Goal: Task Accomplishment & Management: Use online tool/utility

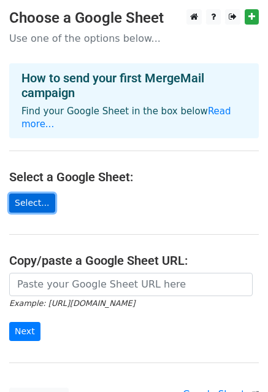
click at [39, 194] on link "Select..." at bounding box center [32, 203] width 46 height 19
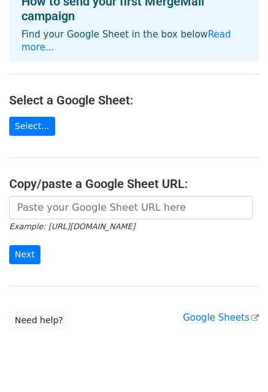
scroll to position [98, 0]
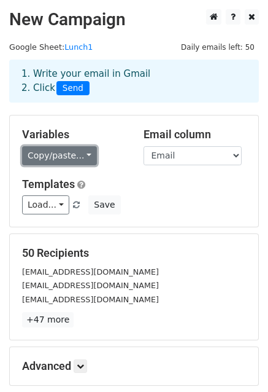
click at [74, 154] on link "Copy/paste..." at bounding box center [59, 155] width 75 height 19
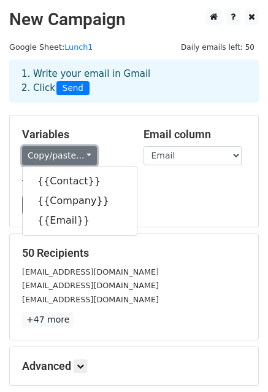
click at [74, 154] on link "Copy/paste..." at bounding box center [59, 155] width 75 height 19
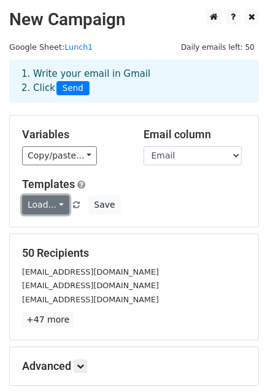
click at [55, 205] on link "Load..." at bounding box center [45, 204] width 47 height 19
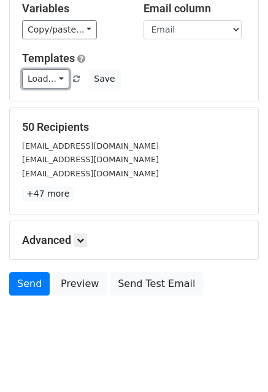
scroll to position [133, 0]
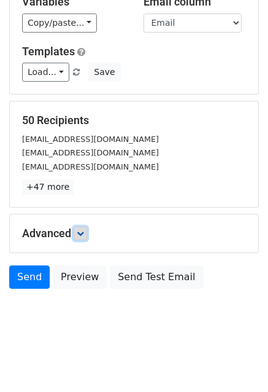
click at [84, 235] on icon at bounding box center [80, 233] width 7 height 7
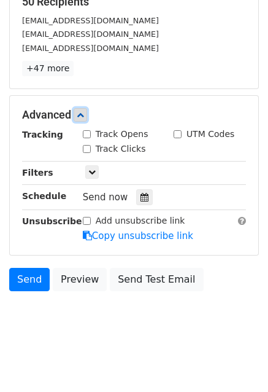
scroll to position [252, 0]
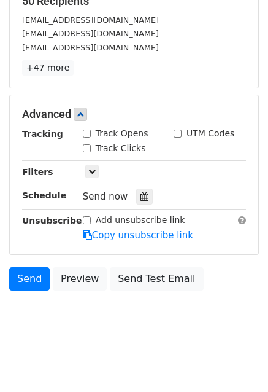
click at [85, 131] on input "Track Opens" at bounding box center [87, 134] width 8 height 8
checkbox input "true"
click at [87, 144] on input "Track Clicks" at bounding box center [87, 148] width 8 height 8
checkbox input "true"
click at [91, 168] on icon at bounding box center [91, 171] width 7 height 7
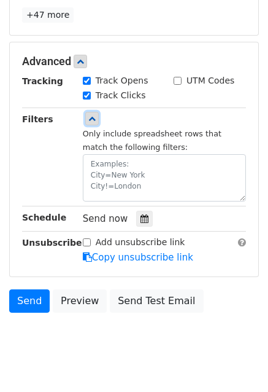
scroll to position [327, 0]
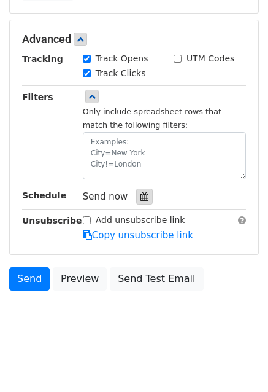
click at [143, 192] on div at bounding box center [144, 197] width 17 height 16
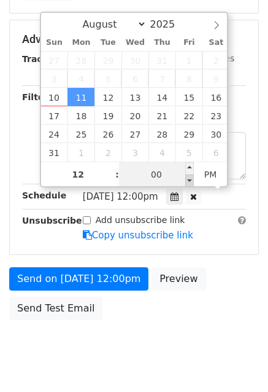
type input "2025-08-11 11:55"
type input "11"
type input "55"
click at [190, 179] on span at bounding box center [190, 180] width 9 height 12
type input "2025-08-11 11:50"
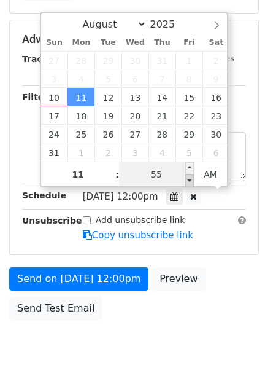
type input "50"
click at [190, 179] on span at bounding box center [190, 180] width 9 height 12
type input "2025-08-11 11:45"
type input "45"
click at [190, 179] on span at bounding box center [190, 180] width 9 height 12
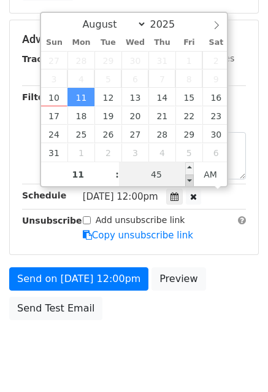
scroll to position [307, 0]
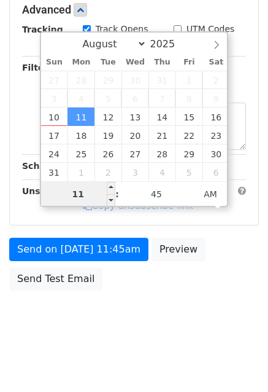
click at [79, 191] on input "11" at bounding box center [78, 194] width 75 height 25
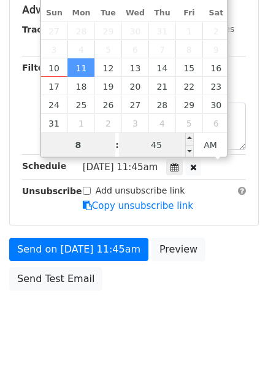
type input "8"
type input "2025-08-11 08:45"
type input "08"
click at [148, 147] on input "45" at bounding box center [156, 145] width 75 height 25
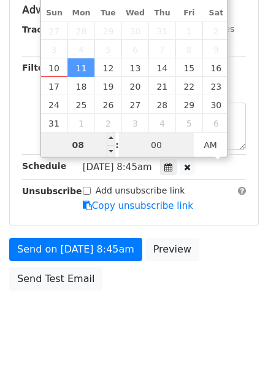
type input "00"
type input "2025-08-11 08:00"
click at [84, 149] on input "08" at bounding box center [78, 145] width 75 height 25
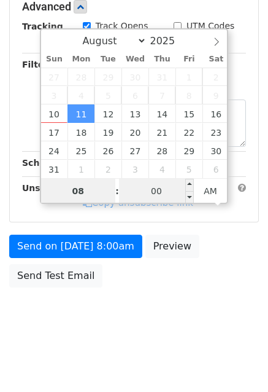
scroll to position [307, 0]
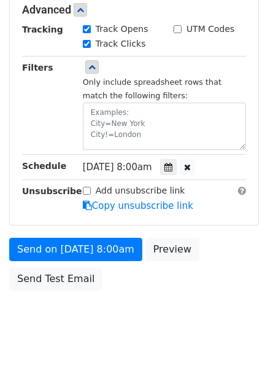
click at [239, 232] on form "Variables Copy/paste... {{Contact}} {{Company}} {{Email}} Email column Contact …" at bounding box center [134, 52] width 250 height 489
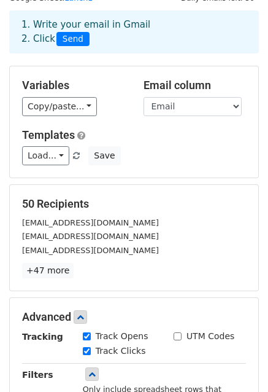
scroll to position [0, 0]
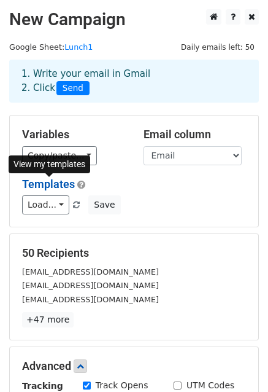
click at [53, 184] on link "Templates" at bounding box center [48, 184] width 53 height 13
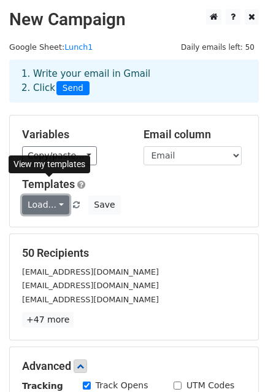
click at [53, 205] on link "Load..." at bounding box center [45, 204] width 47 height 19
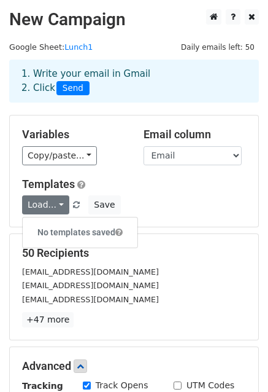
click at [169, 201] on div "Load... No templates saved Save" at bounding box center [134, 204] width 243 height 19
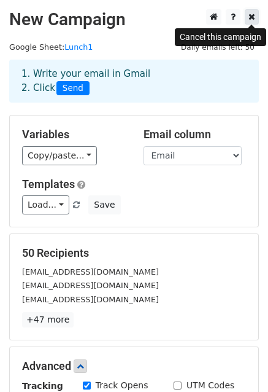
click at [256, 15] on link at bounding box center [252, 16] width 14 height 15
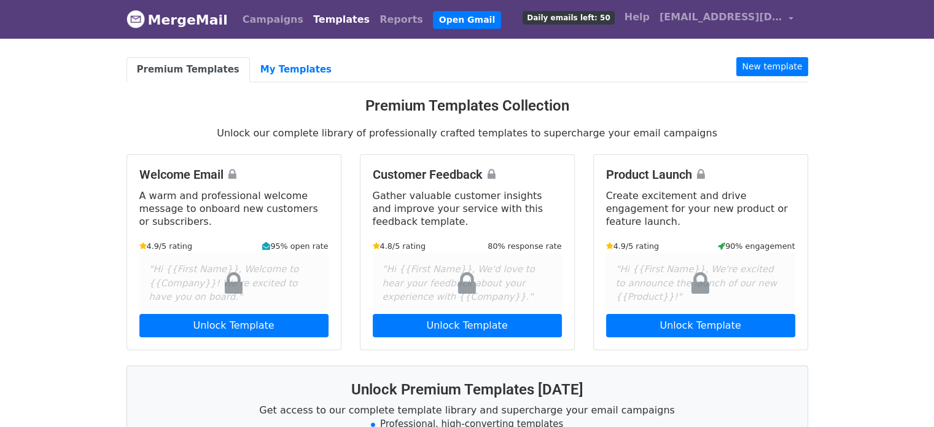
click at [44, 154] on body "MergeMail Campaigns Templates Reports Open Gmail Daily emails left: 50 Help [EM…" at bounding box center [467, 336] width 934 height 673
click at [785, 68] on link "New template" at bounding box center [772, 66] width 71 height 19
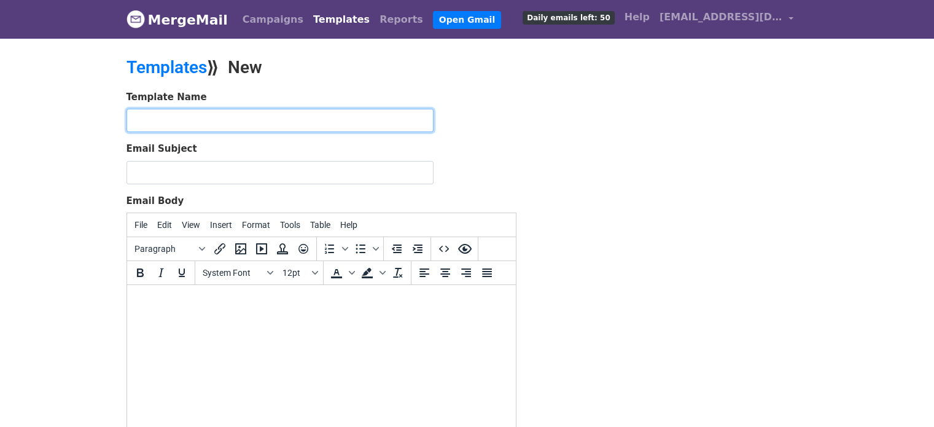
click at [201, 117] on input "text" at bounding box center [280, 120] width 307 height 23
type input "Lunch"
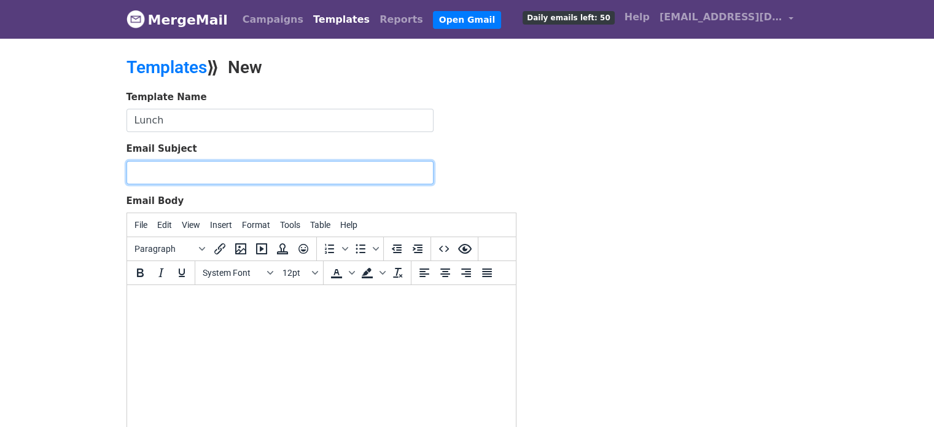
click at [166, 174] on input "Email Subject" at bounding box center [280, 172] width 307 height 23
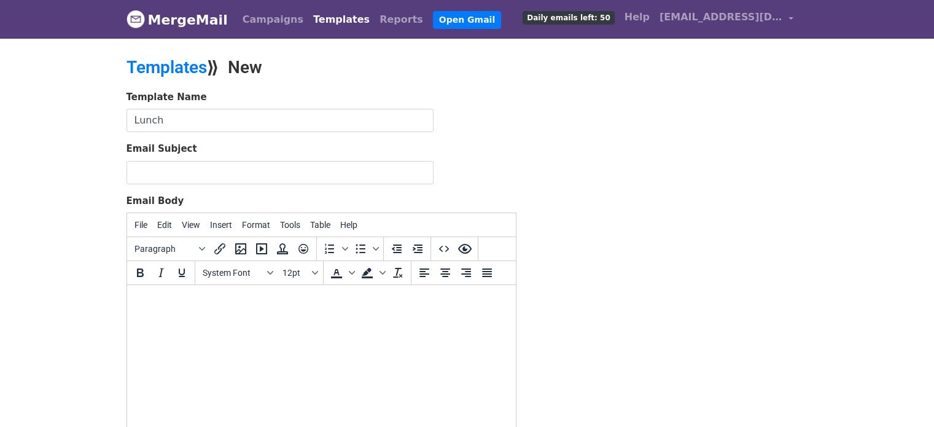
click at [154, 306] on body at bounding box center [320, 302] width 369 height 14
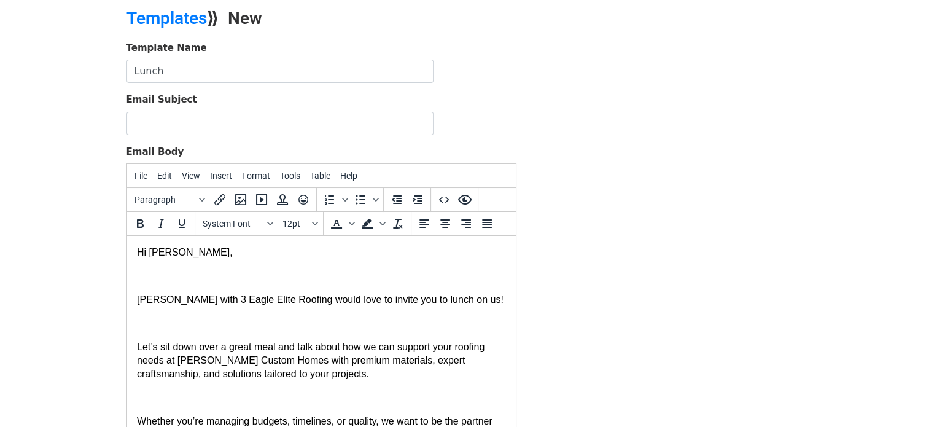
scroll to position [201, 0]
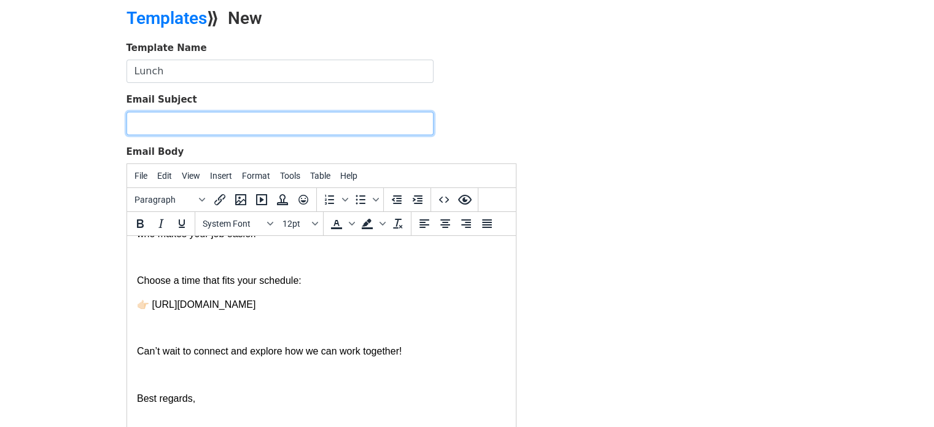
click at [145, 130] on input "Email Subject" at bounding box center [280, 123] width 307 height 23
type input "Lunch on Us! Let’s Talk Roofing for Your Construction Projects"
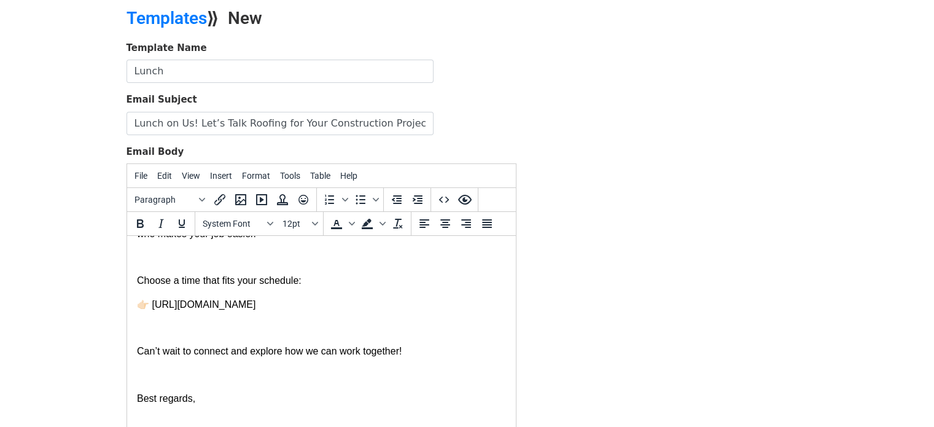
click at [61, 145] on body "MergeMail Campaigns Templates Reports Open Gmail Daily emails left: 50 Help con…" at bounding box center [467, 236] width 934 height 571
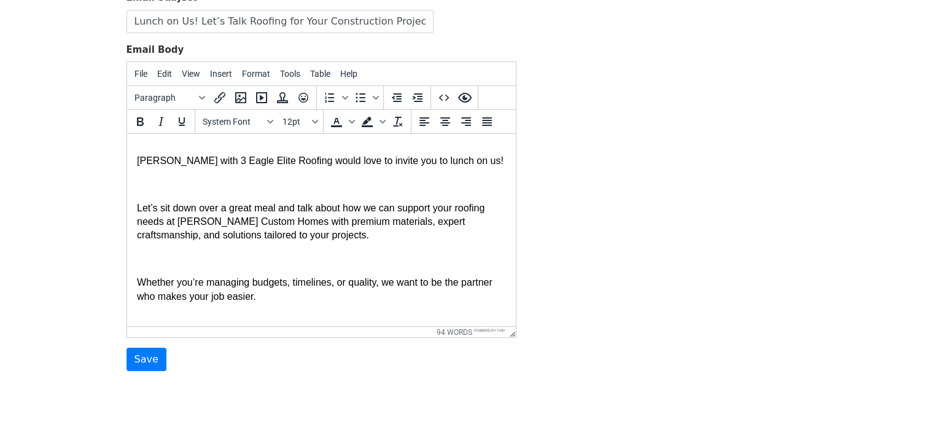
scroll to position [0, 0]
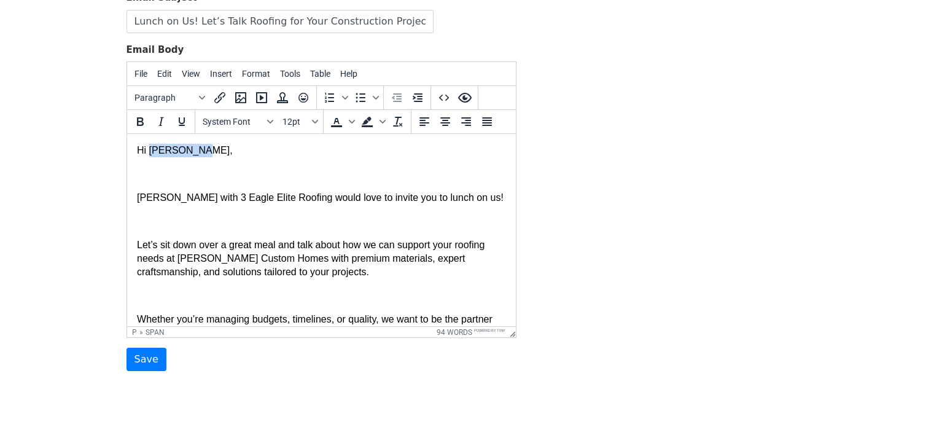
drag, startPoint x: 198, startPoint y: 149, endPoint x: 149, endPoint y: 151, distance: 49.2
click at [149, 151] on span "Hi Dennis Gau," at bounding box center [184, 150] width 96 height 10
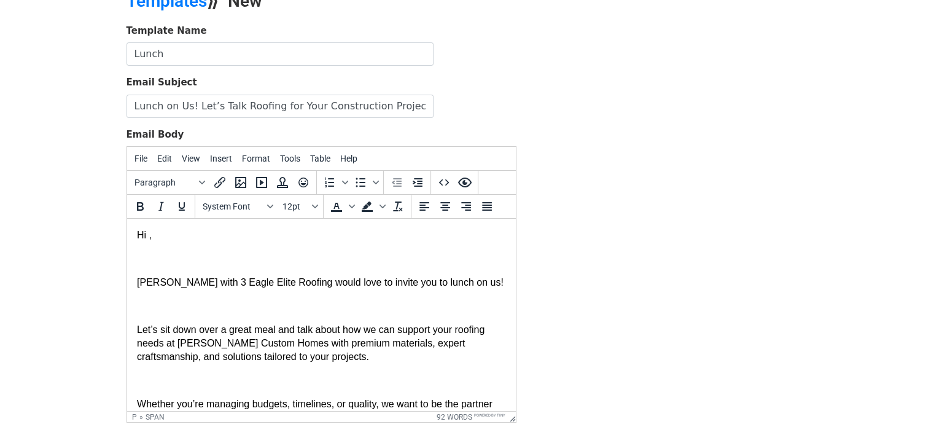
scroll to position [102, 0]
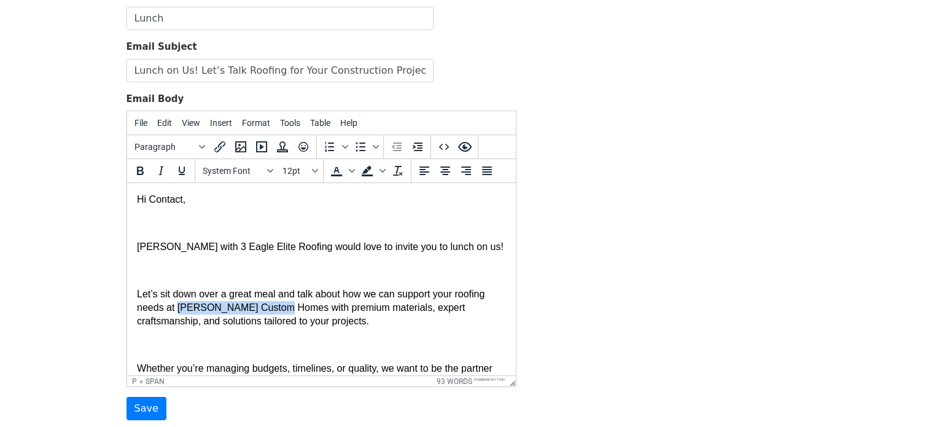
drag, startPoint x: 176, startPoint y: 308, endPoint x: 278, endPoint y: 311, distance: 102.0
click at [278, 311] on span "Let’s sit down over a great meal and talk about how we can support your roofing…" at bounding box center [310, 308] width 348 height 38
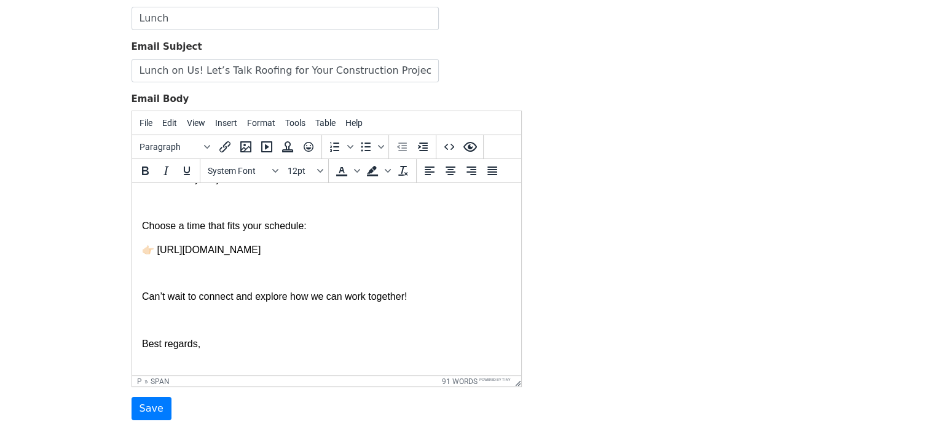
scroll to position [205, 0]
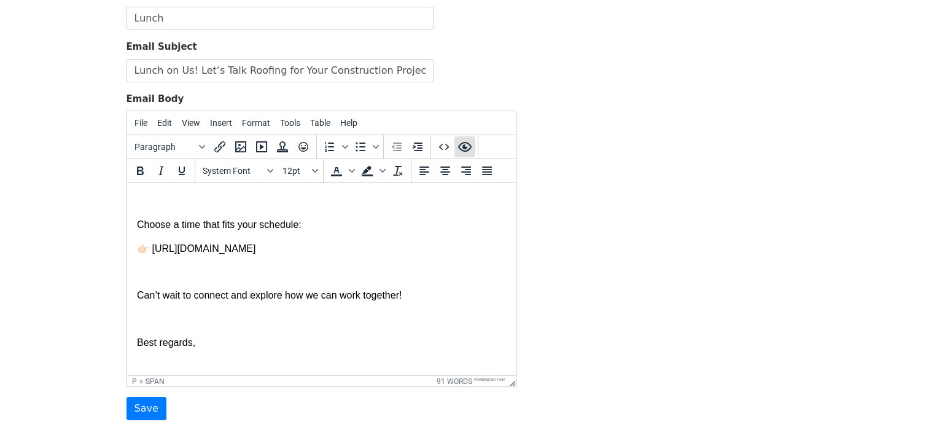
click at [468, 144] on icon "Preview" at bounding box center [465, 146] width 15 height 15
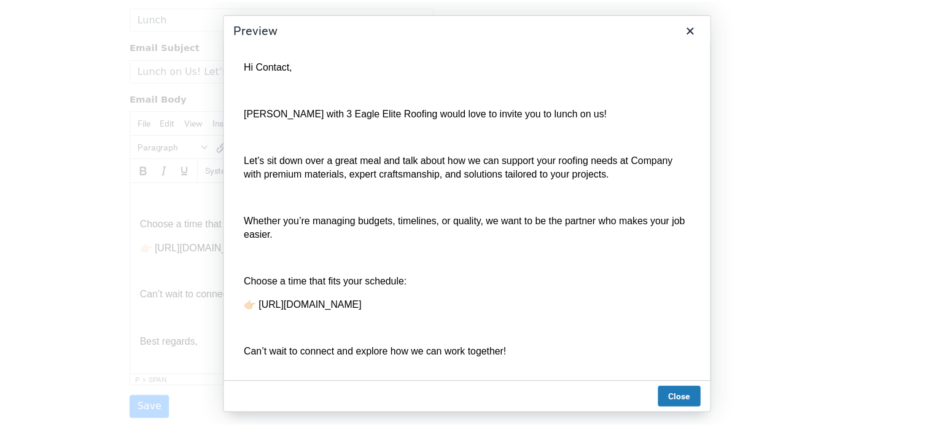
scroll to position [0, 0]
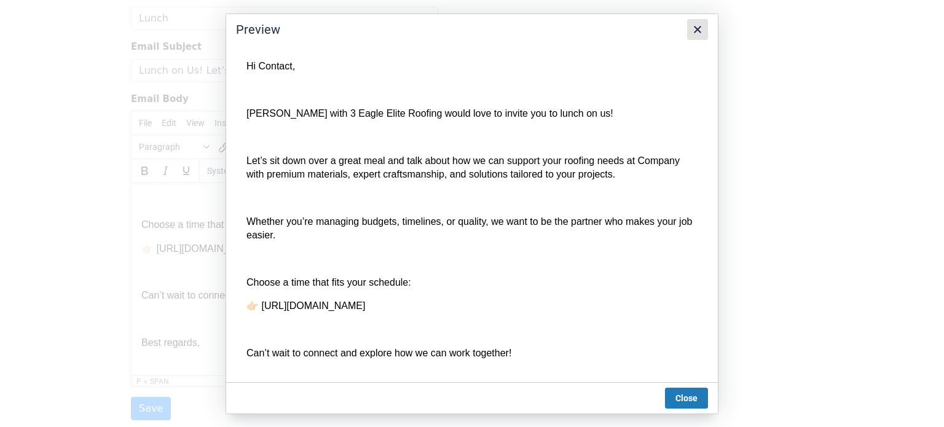
click at [693, 26] on icon "Close" at bounding box center [697, 29] width 15 height 15
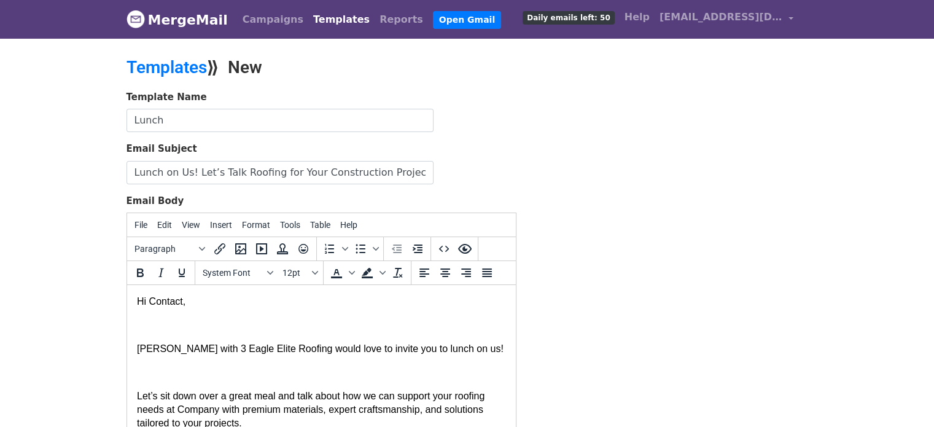
click at [163, 305] on span "Hi Contact," at bounding box center [160, 301] width 49 height 10
drag, startPoint x: 601, startPoint y: 240, endPoint x: 585, endPoint y: 240, distance: 15.4
click at [601, 240] on div "Template Name Lunch Email Subject Lunch on Us! Let’s Talk Roofing for Your Cons…" at bounding box center [467, 306] width 700 height 432
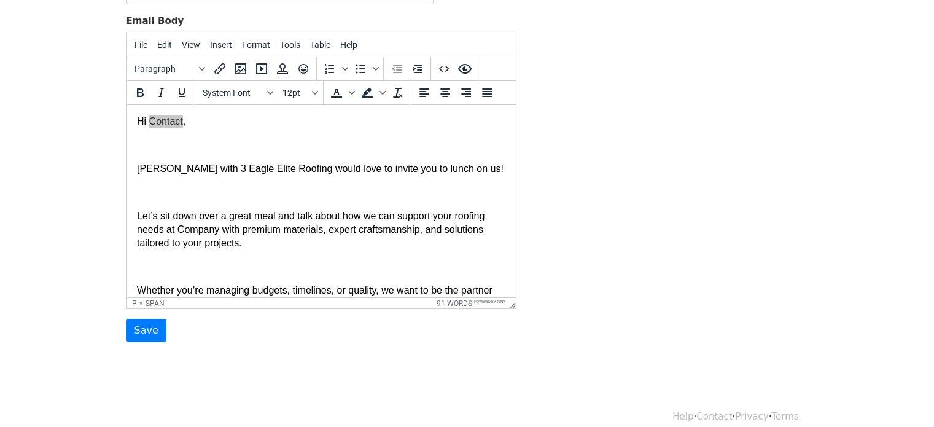
scroll to position [194, 0]
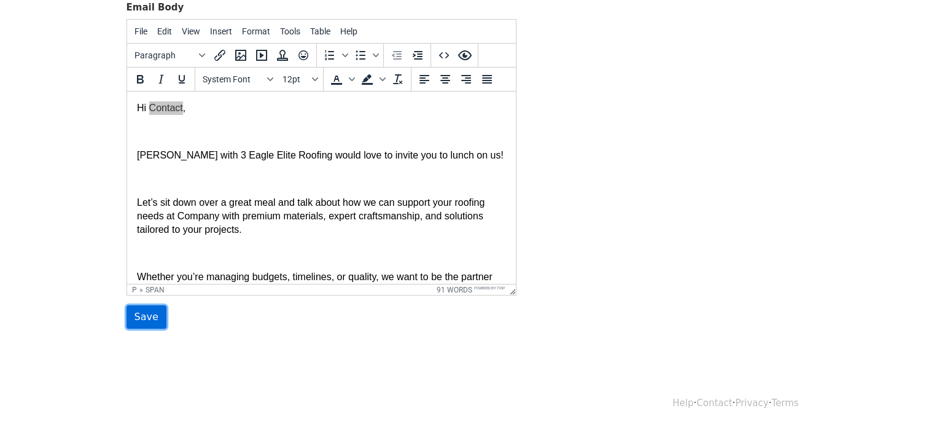
click at [138, 315] on input "Save" at bounding box center [147, 316] width 40 height 23
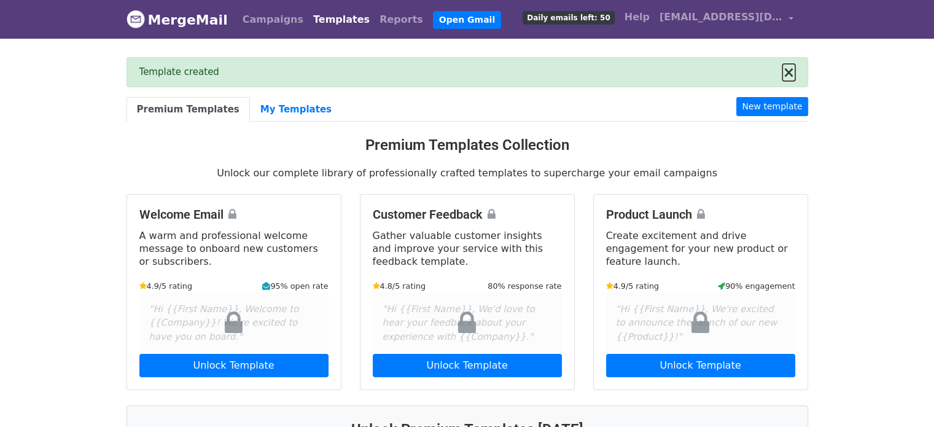
click at [786, 71] on button "×" at bounding box center [789, 72] width 12 height 15
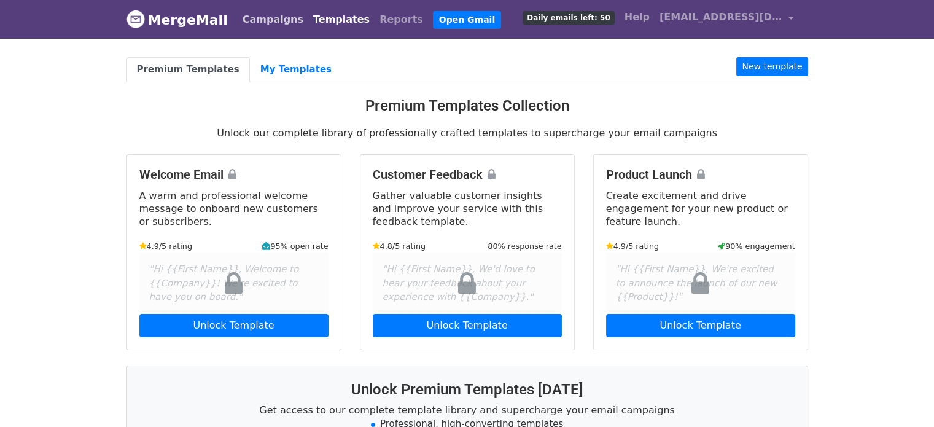
click at [270, 24] on link "Campaigns" at bounding box center [273, 19] width 71 height 25
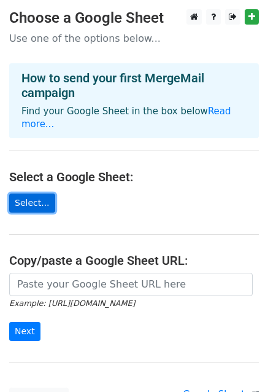
click at [23, 194] on link "Select..." at bounding box center [32, 203] width 46 height 19
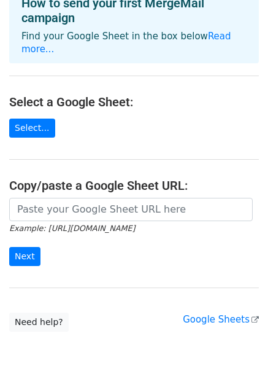
scroll to position [98, 0]
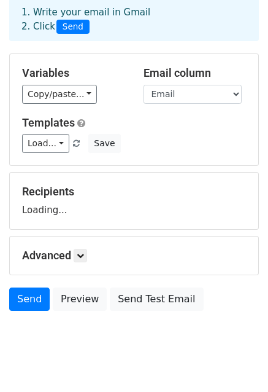
scroll to position [84, 0]
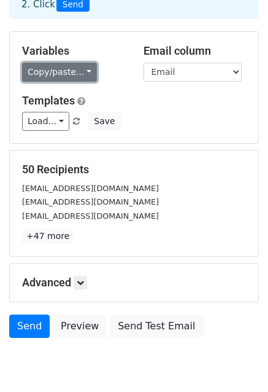
drag, startPoint x: 70, startPoint y: 96, endPoint x: 59, endPoint y: 73, distance: 25.3
click at [59, 73] on link "Copy/paste..." at bounding box center [59, 72] width 75 height 19
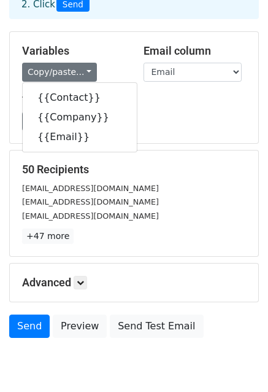
click at [206, 144] on form "Variables Copy/paste... {{Contact}} {{Company}} {{Email}} Email column Contact …" at bounding box center [134, 187] width 250 height 313
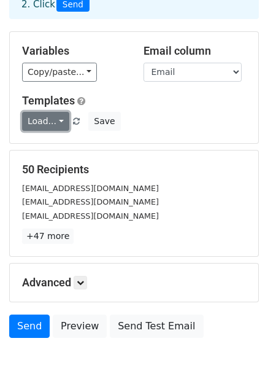
click at [49, 123] on link "Load..." at bounding box center [45, 121] width 47 height 19
click at [44, 141] on link "Lunch" at bounding box center [71, 149] width 97 height 20
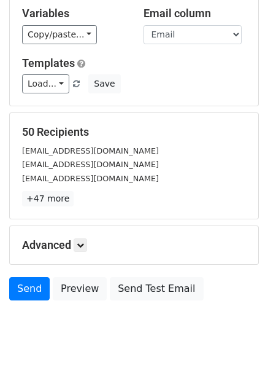
scroll to position [133, 0]
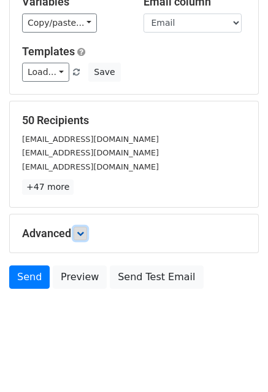
click at [83, 233] on icon at bounding box center [80, 233] width 7 height 7
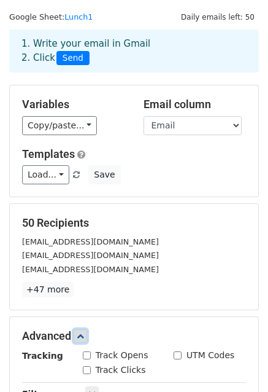
scroll to position [0, 0]
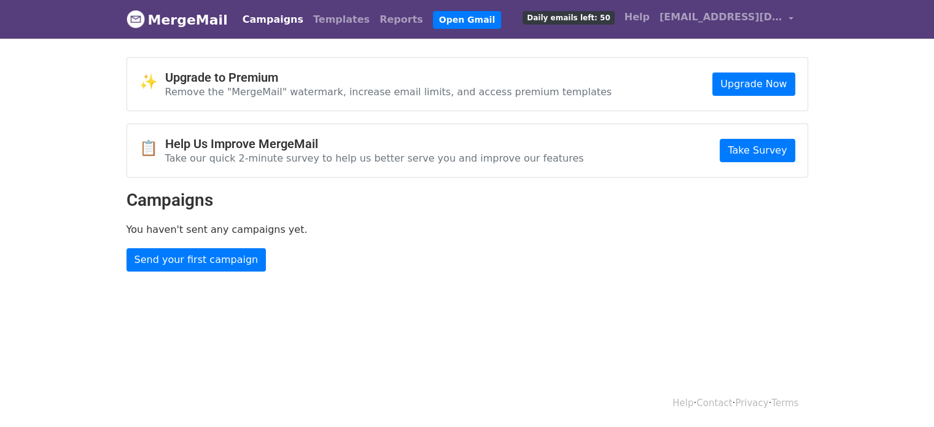
click at [191, 22] on link "MergeMail" at bounding box center [177, 20] width 101 height 26
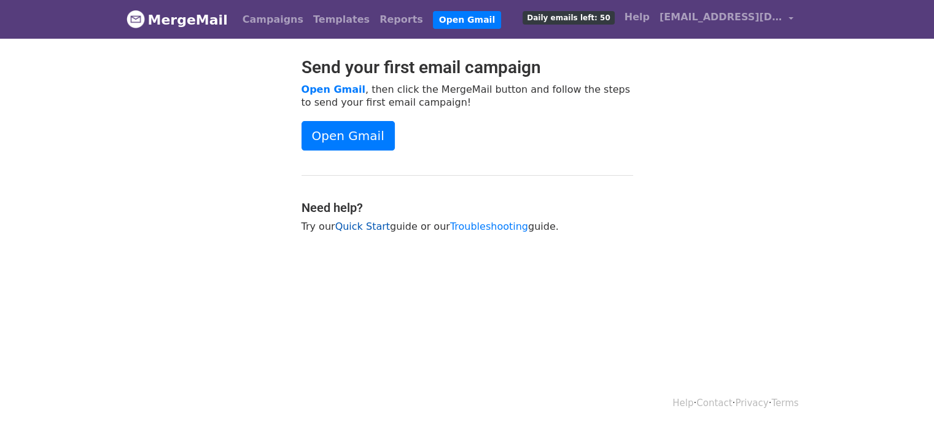
click at [354, 224] on link "Quick Start" at bounding box center [362, 227] width 55 height 12
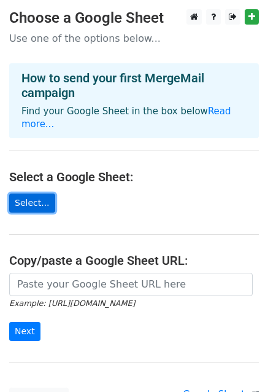
click at [37, 194] on link "Select..." at bounding box center [32, 203] width 46 height 19
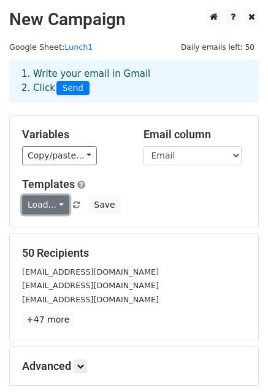
click at [52, 211] on link "Load..." at bounding box center [45, 204] width 47 height 19
click at [50, 228] on link "Lunch" at bounding box center [71, 232] width 97 height 20
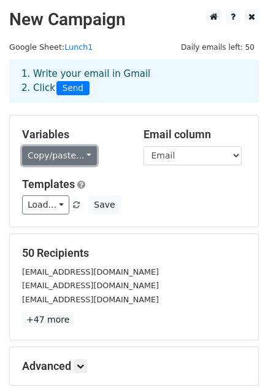
click at [44, 154] on link "Copy/paste..." at bounding box center [59, 155] width 75 height 19
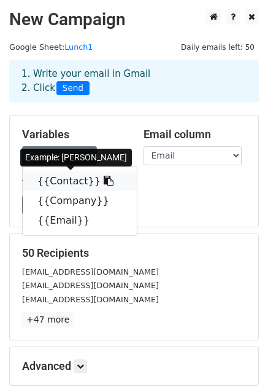
click at [54, 182] on link "{{Contact}}" at bounding box center [80, 181] width 114 height 20
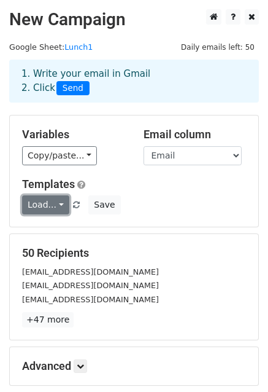
click at [52, 207] on link "Load..." at bounding box center [45, 204] width 47 height 19
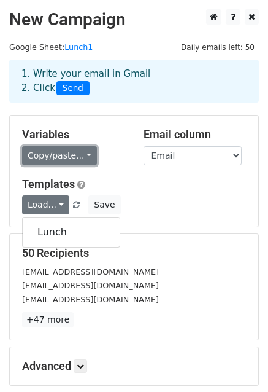
click at [68, 149] on link "Copy/paste..." at bounding box center [59, 155] width 75 height 19
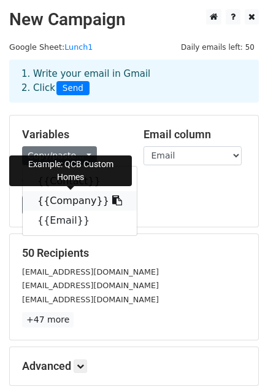
click at [60, 200] on link "{{Company}}" at bounding box center [80, 201] width 114 height 20
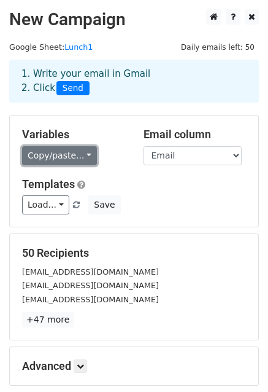
click at [74, 156] on link "Copy/paste..." at bounding box center [59, 155] width 75 height 19
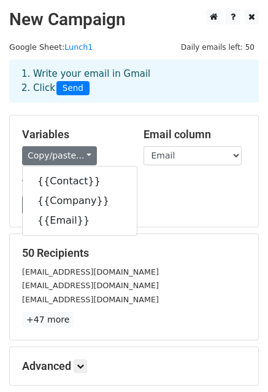
click at [138, 173] on div "Variables Copy/paste... {{Contact}} {{Company}} {{Email}} Email column Contact …" at bounding box center [134, 170] width 249 height 111
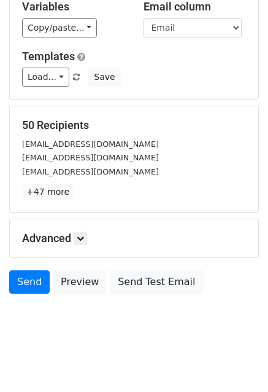
scroll to position [133, 0]
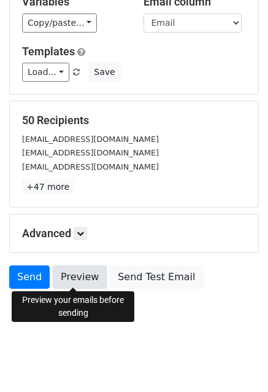
click at [75, 275] on link "Preview" at bounding box center [80, 276] width 54 height 23
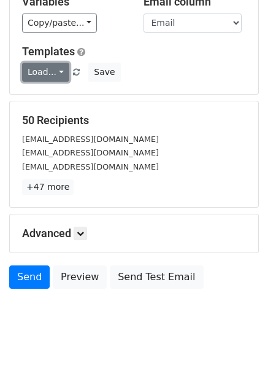
click at [57, 74] on link "Load..." at bounding box center [45, 72] width 47 height 19
click at [190, 144] on div "[EMAIL_ADDRESS][DOMAIN_NAME]" at bounding box center [134, 139] width 243 height 14
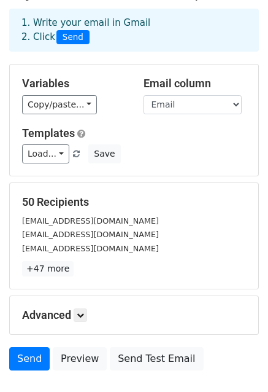
scroll to position [0, 0]
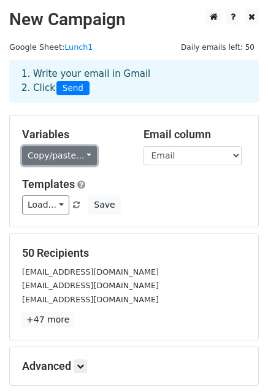
click at [59, 154] on link "Copy/paste..." at bounding box center [59, 155] width 75 height 19
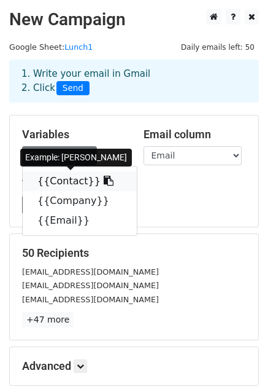
click at [104, 181] on icon at bounding box center [109, 181] width 10 height 10
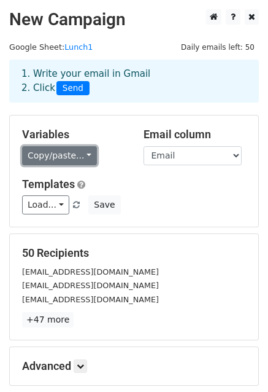
click at [76, 158] on link "Copy/paste..." at bounding box center [59, 155] width 75 height 19
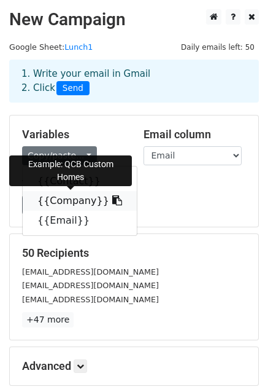
click at [75, 201] on link "{{Company}}" at bounding box center [80, 201] width 114 height 20
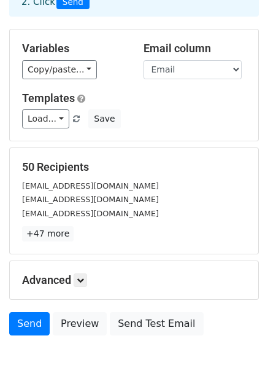
scroll to position [133, 0]
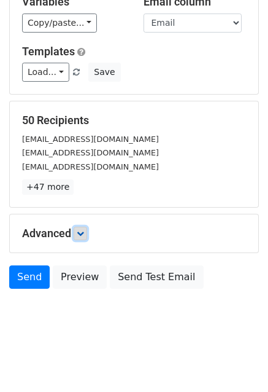
click at [87, 227] on link at bounding box center [81, 234] width 14 height 14
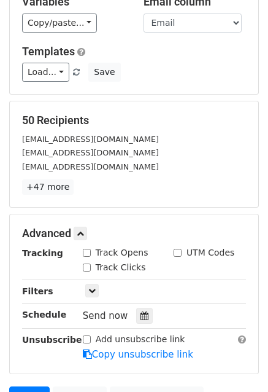
click at [86, 251] on input "Track Opens" at bounding box center [87, 253] width 8 height 8
checkbox input "true"
click at [84, 264] on input "Track Clicks" at bounding box center [87, 268] width 8 height 8
checkbox input "true"
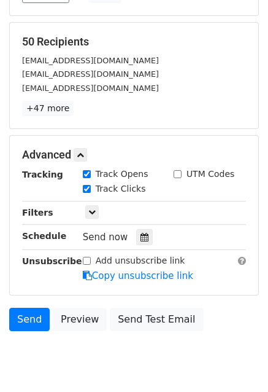
scroll to position [235, 0]
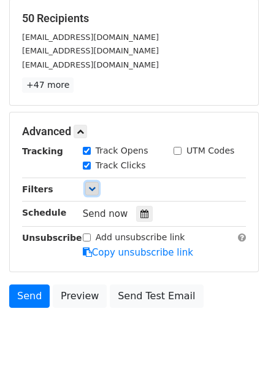
click at [91, 189] on icon at bounding box center [91, 188] width 7 height 7
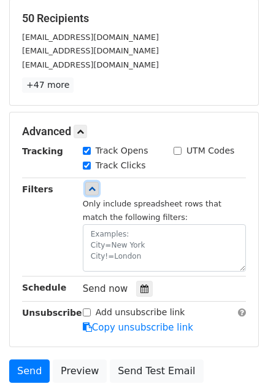
click at [91, 186] on icon at bounding box center [91, 188] width 7 height 7
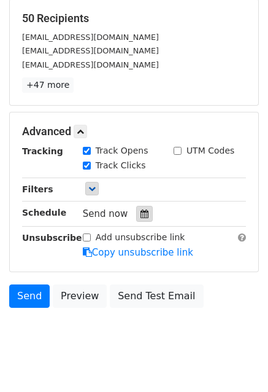
click at [141, 216] on icon at bounding box center [145, 213] width 8 height 9
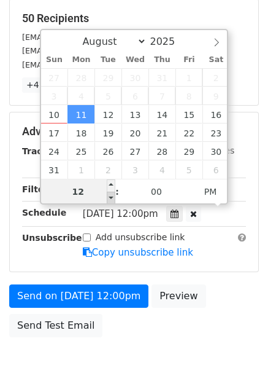
type input "2025-08-11 11:00"
type input "11"
click at [113, 197] on span at bounding box center [111, 198] width 9 height 12
type input "2025-08-11 10:00"
type input "10"
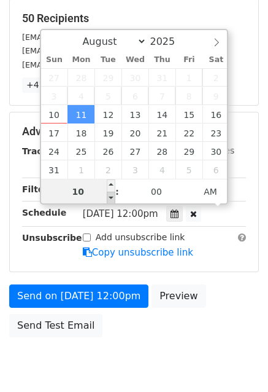
click at [113, 197] on span at bounding box center [111, 198] width 9 height 12
type input "2025-08-11 09:00"
type input "09"
click at [113, 197] on span at bounding box center [111, 198] width 9 height 12
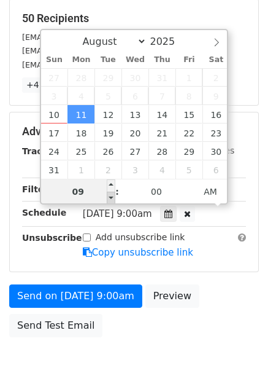
type input "[DATE] 08:00"
type input "08"
click at [113, 197] on span at bounding box center [111, 198] width 9 height 12
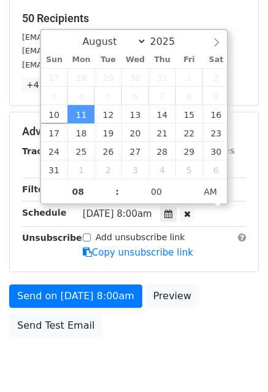
click at [260, 98] on main "New Campaign Daily emails left: 50 Google Sheet: Lunch1 1. Write your email in …" at bounding box center [134, 59] width 268 height 569
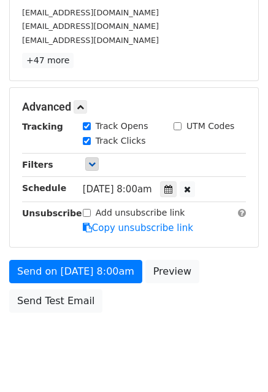
scroll to position [281, 0]
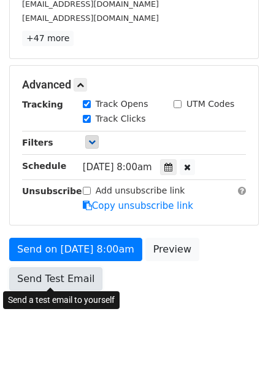
click at [61, 277] on link "Send Test Email" at bounding box center [55, 278] width 93 height 23
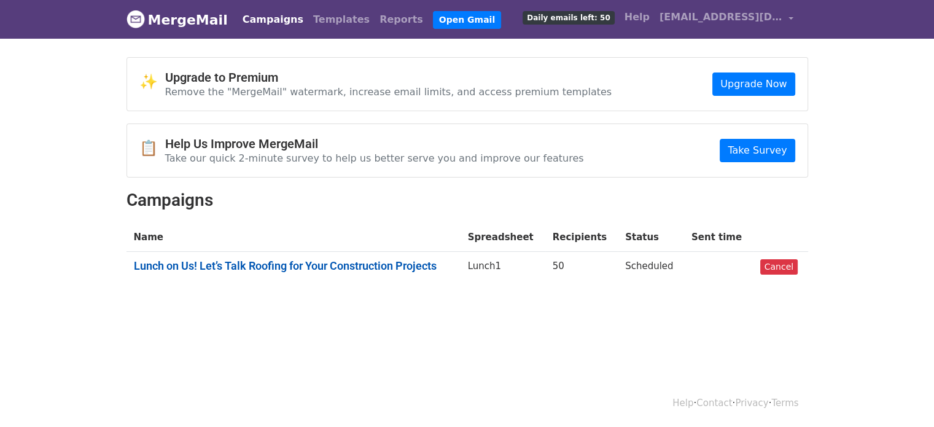
click at [399, 268] on link "Lunch on Us! Let’s Talk Roofing for Your Construction Projects" at bounding box center [293, 266] width 319 height 14
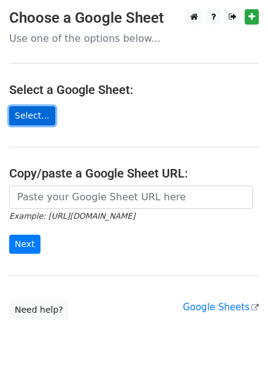
click at [44, 114] on link "Select..." at bounding box center [32, 115] width 46 height 19
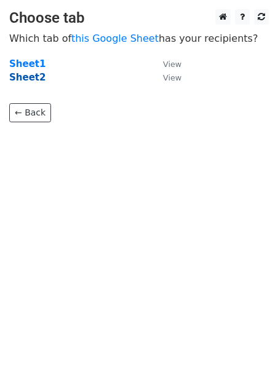
click at [27, 78] on strong "Sheet2" at bounding box center [27, 77] width 36 height 11
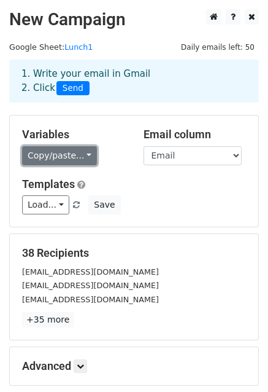
click at [44, 157] on link "Copy/paste..." at bounding box center [59, 155] width 75 height 19
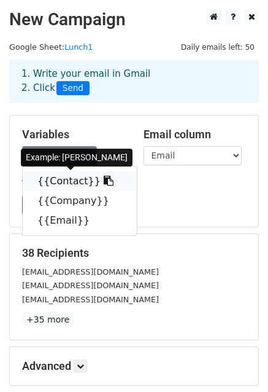
click at [61, 178] on link "{{Contact}}" at bounding box center [80, 181] width 114 height 20
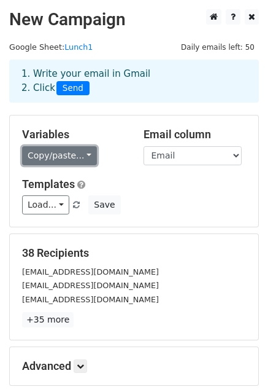
click at [57, 149] on link "Copy/paste..." at bounding box center [59, 155] width 75 height 19
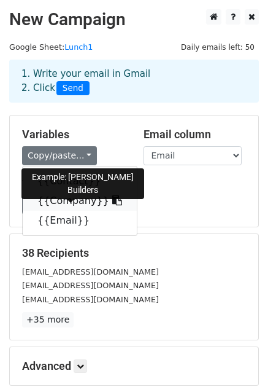
click at [60, 198] on link "{{Company}}" at bounding box center [80, 201] width 114 height 20
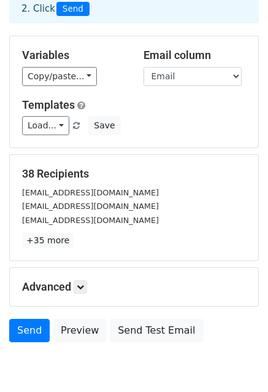
scroll to position [102, 0]
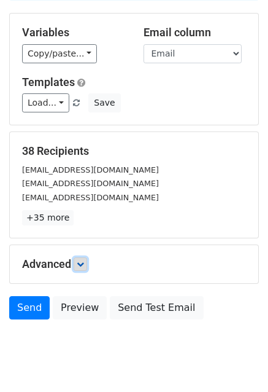
click at [82, 262] on icon at bounding box center [80, 263] width 7 height 7
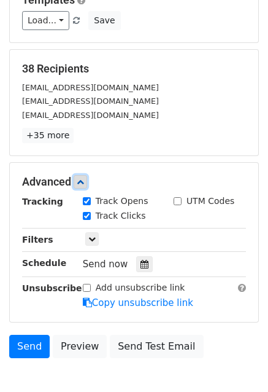
scroll to position [205, 0]
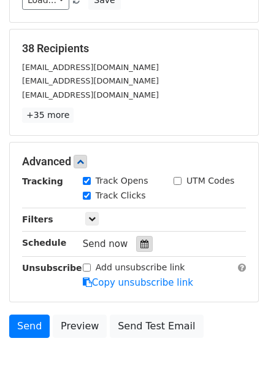
click at [141, 240] on icon at bounding box center [145, 244] width 8 height 9
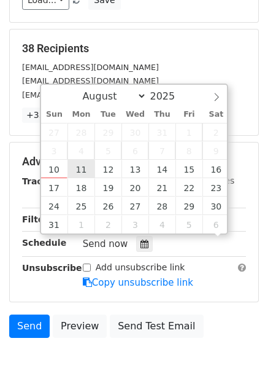
scroll to position [0, 0]
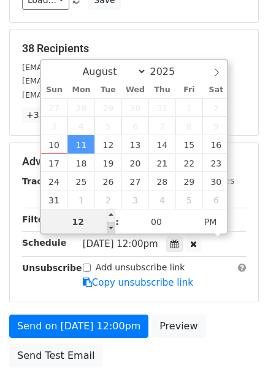
type input "[DATE] 11:00"
type input "11"
click at [111, 228] on span at bounding box center [111, 228] width 9 height 12
type input "[DATE] 10:00"
type input "10"
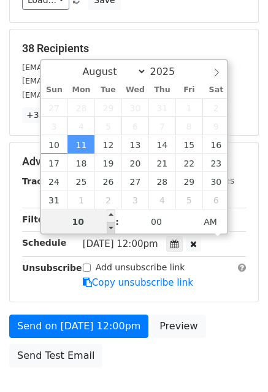
click at [111, 228] on span at bounding box center [111, 228] width 9 height 12
type input "[DATE] 09:00"
type input "09"
click at [111, 228] on span at bounding box center [111, 228] width 9 height 12
type input "[DATE] 08:00"
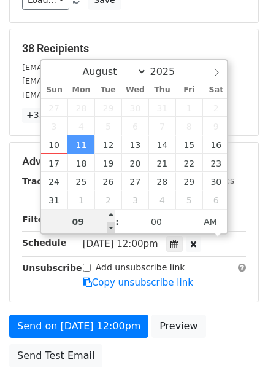
type input "08"
click at [111, 228] on span at bounding box center [111, 228] width 9 height 12
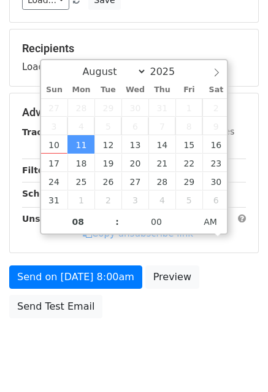
click at [248, 112] on div "Advanced" at bounding box center [134, 113] width 243 height 14
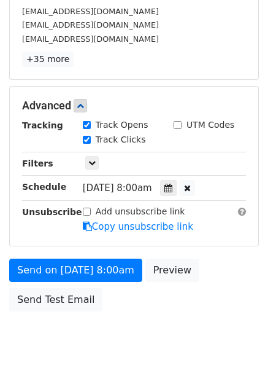
scroll to position [281, 0]
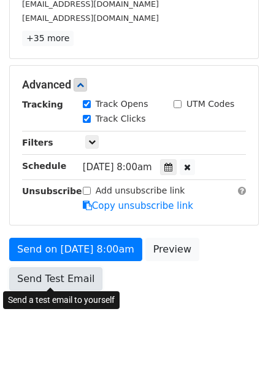
click at [62, 278] on link "Send Test Email" at bounding box center [55, 278] width 93 height 23
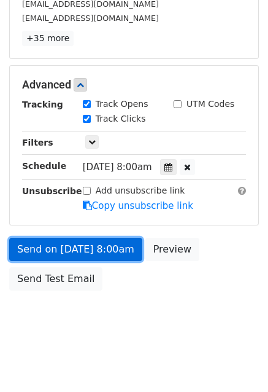
click at [90, 248] on link "Send on [DATE] 8:00am" at bounding box center [75, 249] width 133 height 23
